Goal: Information Seeking & Learning: Learn about a topic

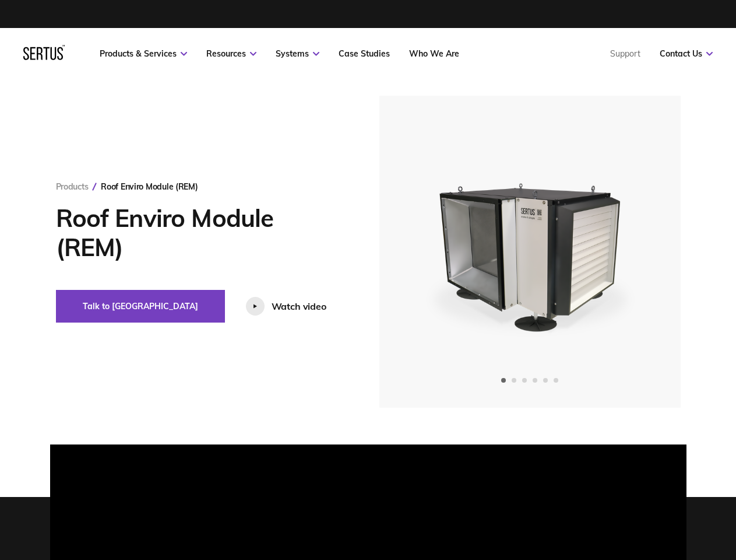
click at [231, 54] on link "Resources" at bounding box center [231, 53] width 50 height 10
click at [297, 54] on link "Systems" at bounding box center [298, 53] width 44 height 10
click at [686, 54] on link "Contact Us" at bounding box center [686, 53] width 53 height 10
click at [149, 187] on div "Roof Enviro Module (REM)" at bounding box center [149, 186] width 97 height 10
click at [101, 306] on button "Talk to [GEOGRAPHIC_DATA]" at bounding box center [140, 306] width 169 height 33
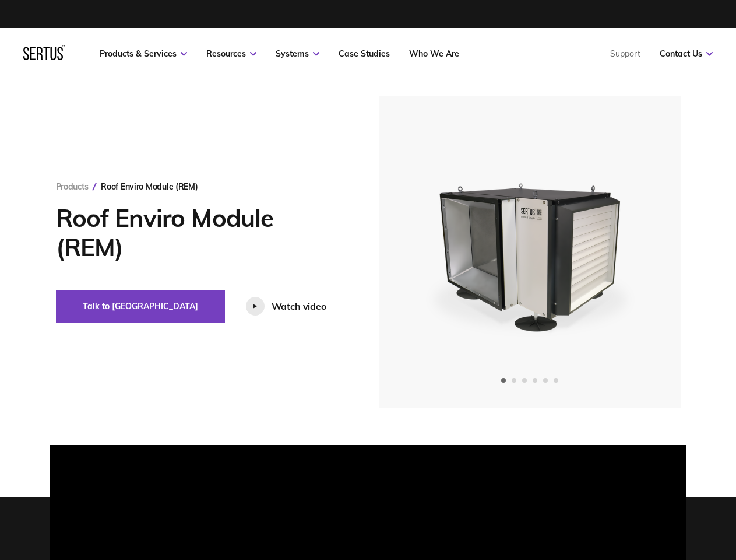
click at [272, 306] on div "Watch video" at bounding box center [299, 306] width 55 height 12
click at [530, 251] on video at bounding box center [368, 251] width 590 height 295
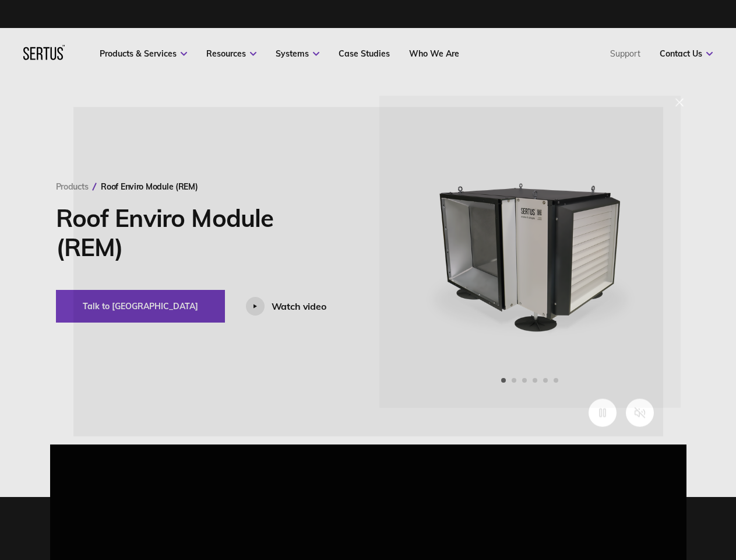
click at [421, 252] on video at bounding box center [368, 254] width 590 height 295
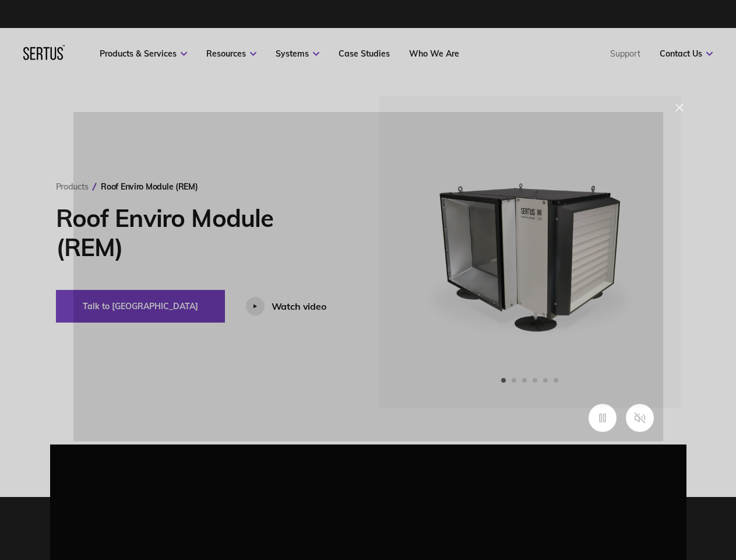
click at [639, 252] on video at bounding box center [368, 259] width 590 height 295
